Goal: Find specific page/section: Find specific page/section

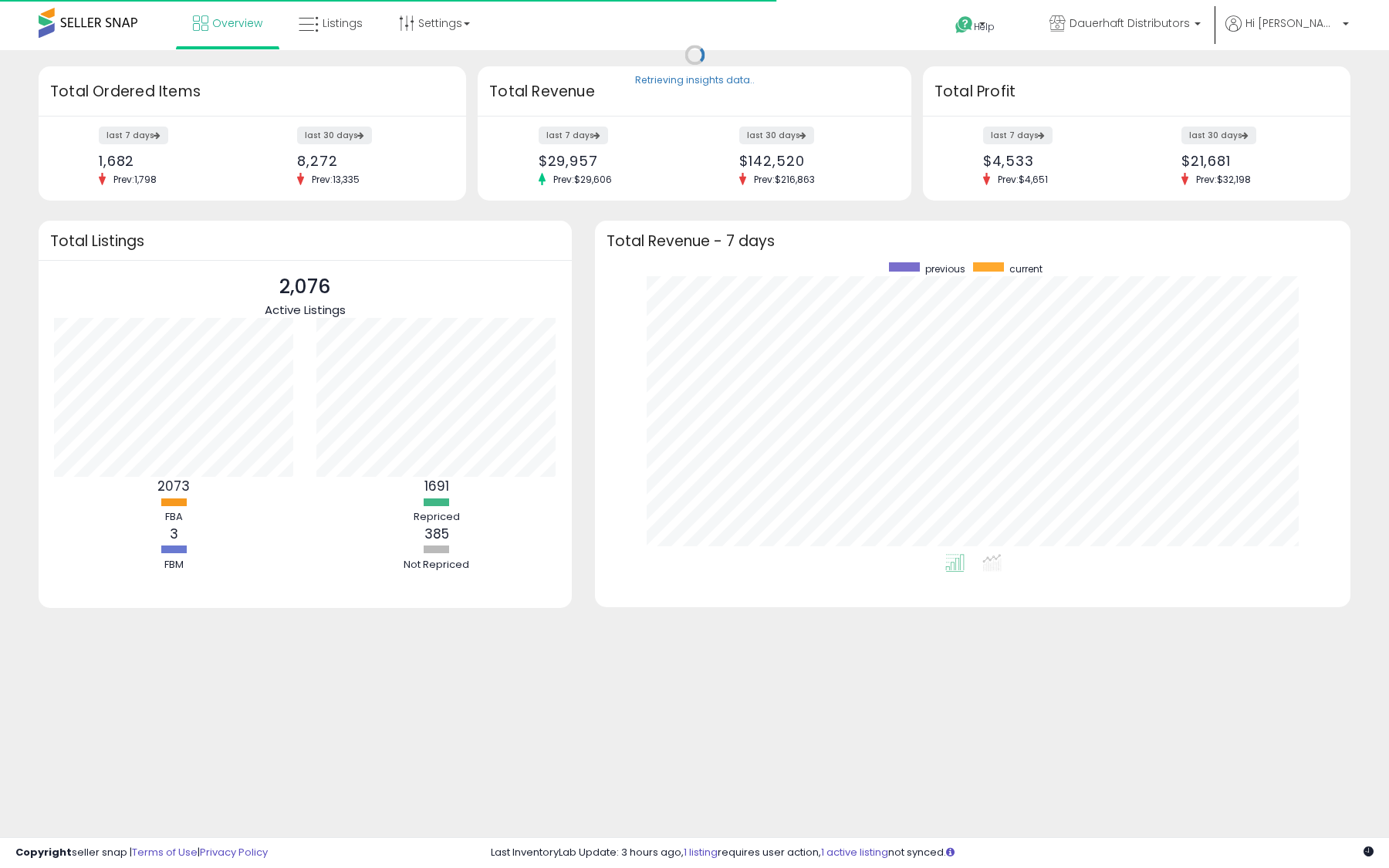
scroll to position [292, 724]
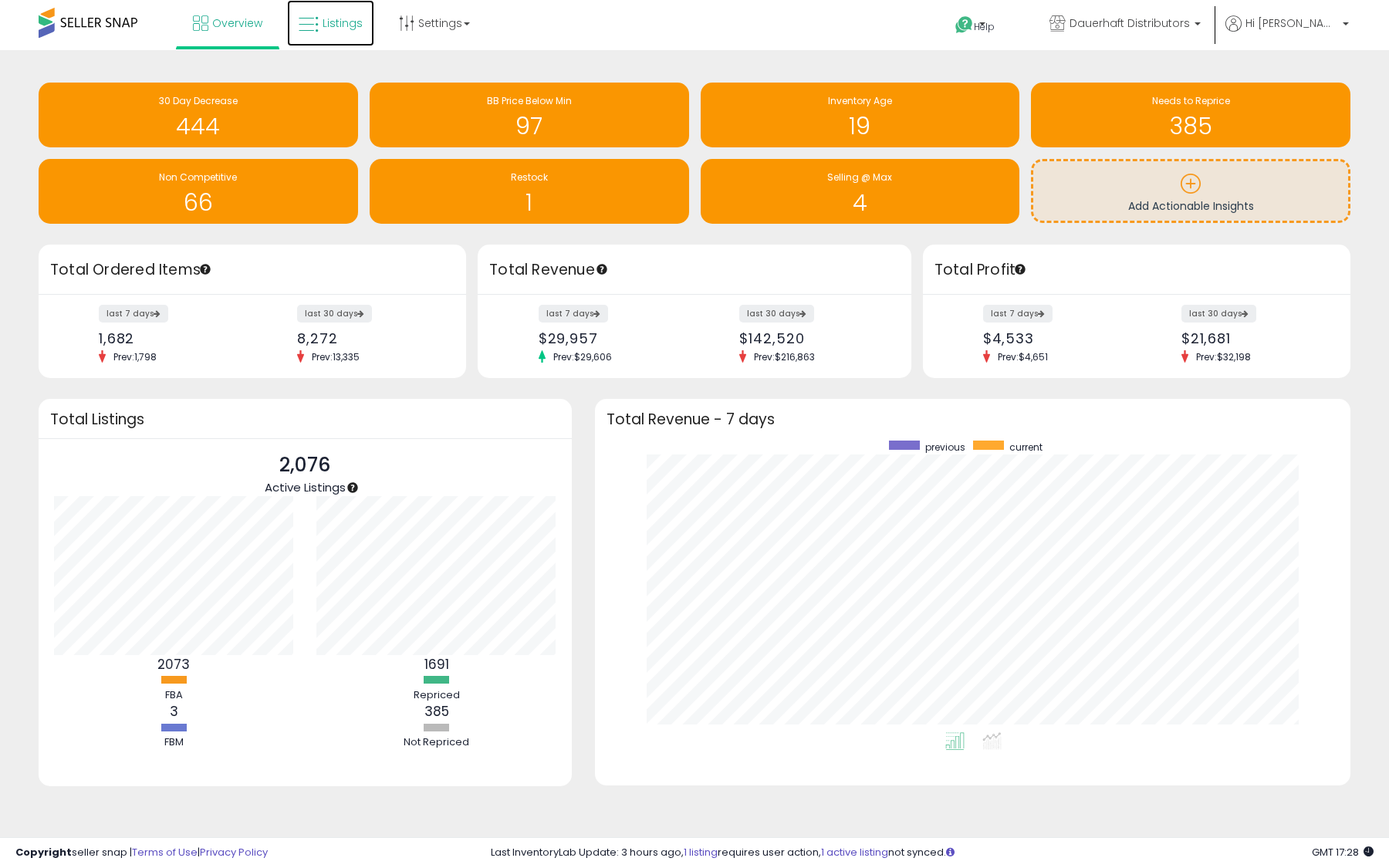
drag, startPoint x: 345, startPoint y: 17, endPoint x: 229, endPoint y: 771, distance: 762.9
click at [336, 34] on link "Listings" at bounding box center [331, 23] width 88 height 46
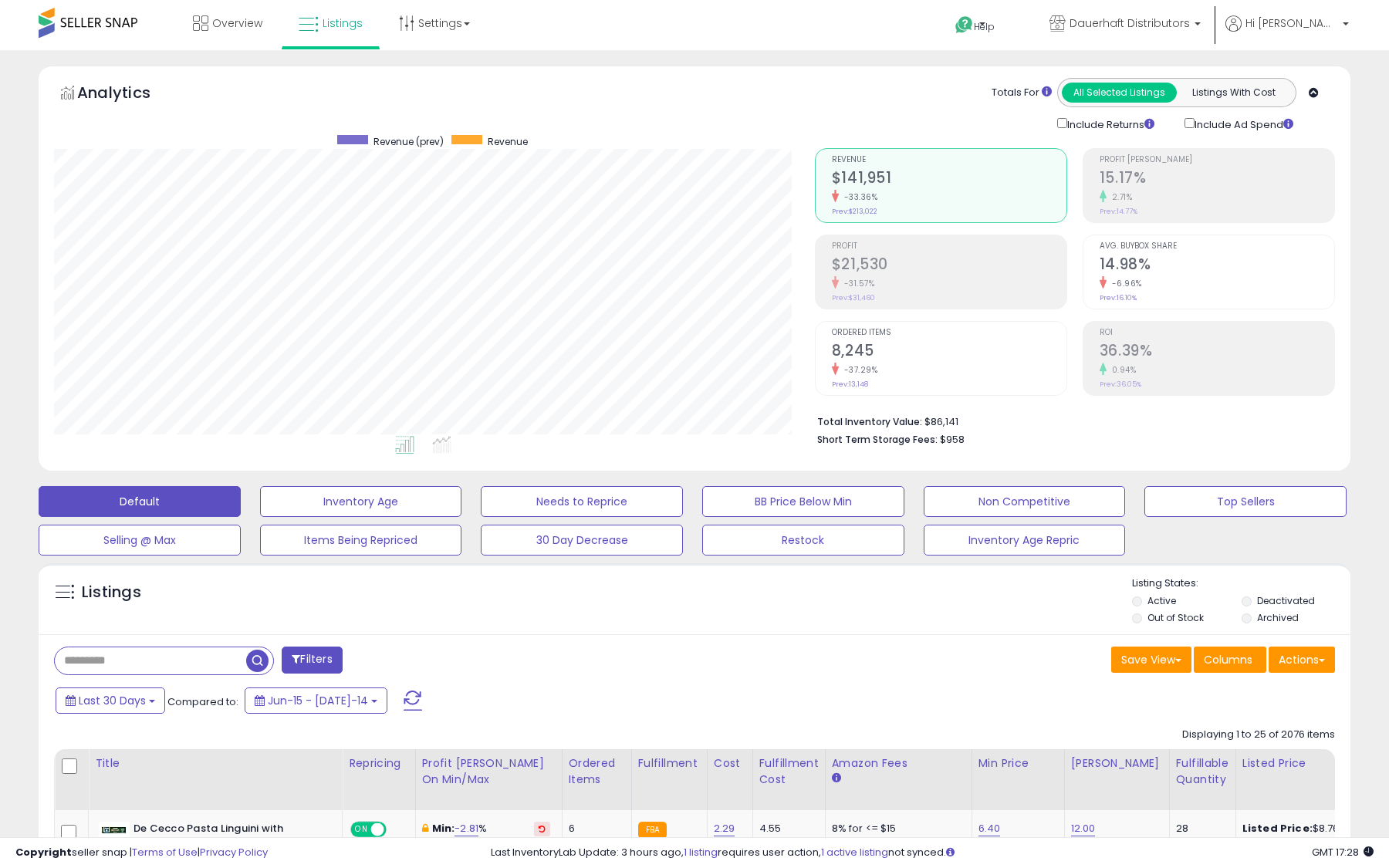
click at [324, 667] on button "Filters" at bounding box center [312, 660] width 60 height 27
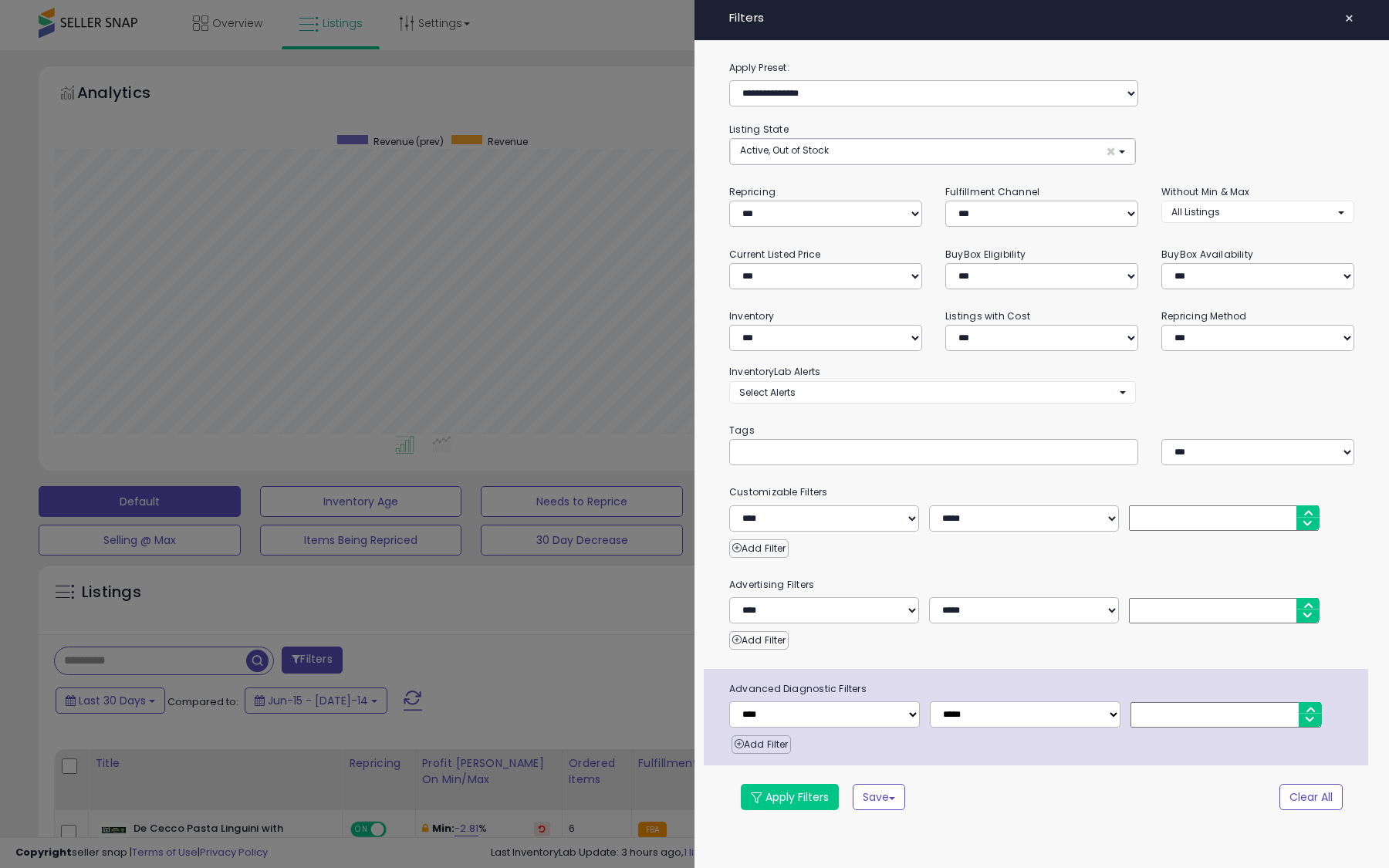
click at [526, 562] on div at bounding box center [694, 434] width 1389 height 868
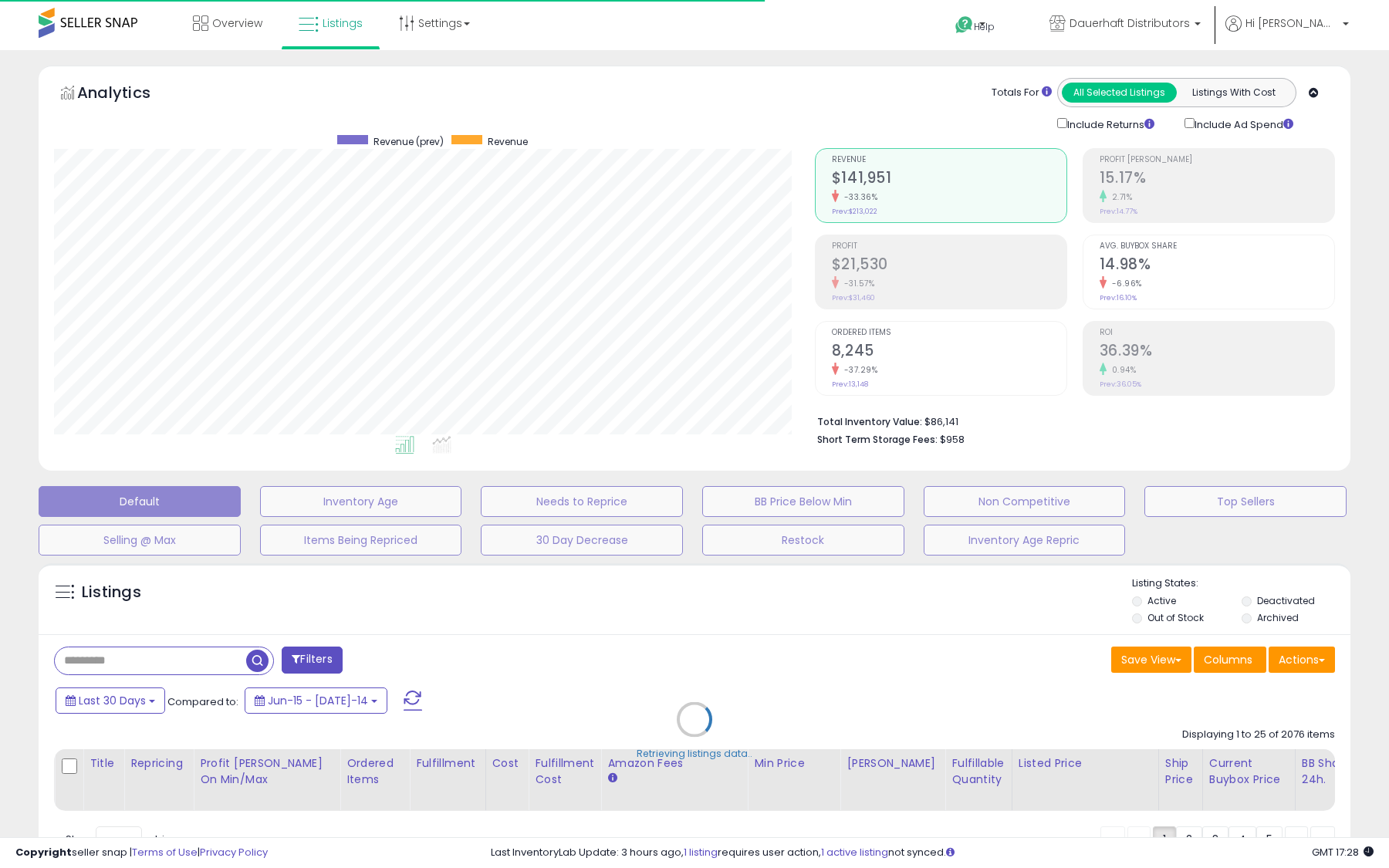
click at [149, 702] on div "Retrieving listings data.." at bounding box center [695, 731] width 1335 height 351
click at [137, 701] on div "Retrieving listings data.." at bounding box center [695, 731] width 1335 height 351
